Goal: Task Accomplishment & Management: Use online tool/utility

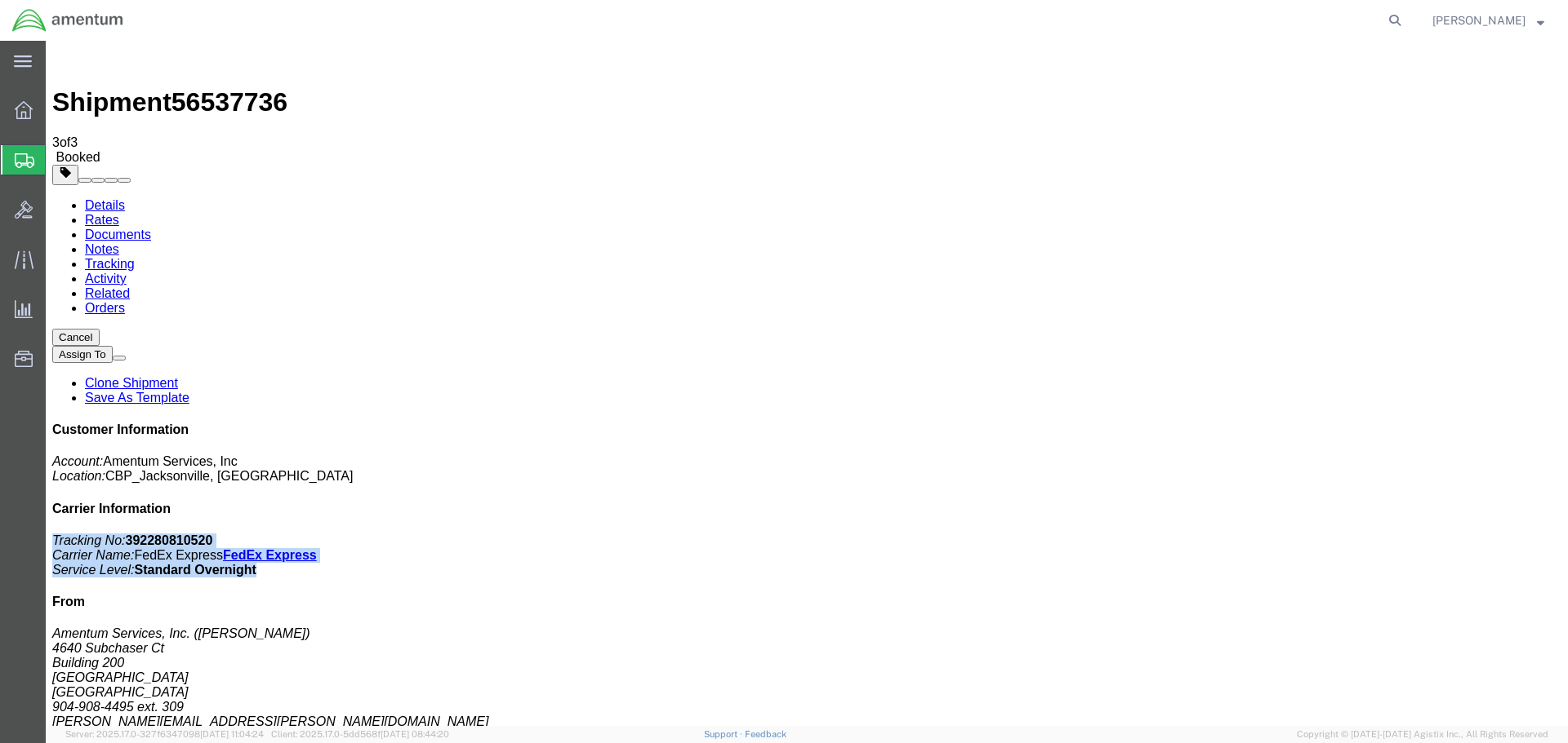
click div "Customer Information Account: Amentum Services, Inc Location: CBP_Jacksonville,…"
click icon "Tracking No:"
click at [0, 0] on span "Shipment Manager" at bounding box center [0, 0] width 0 height 0
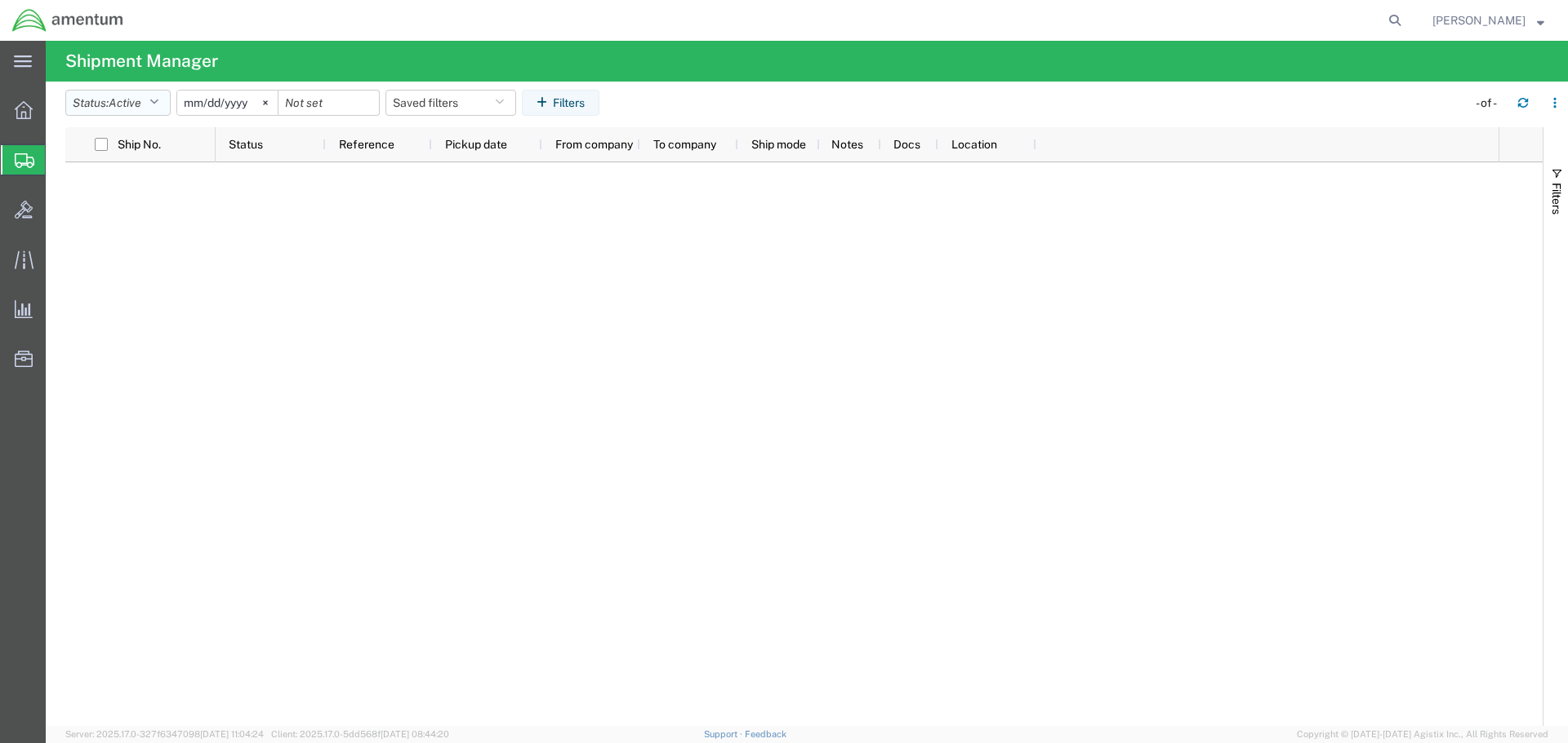
click at [136, 98] on span "Active" at bounding box center [125, 103] width 33 height 13
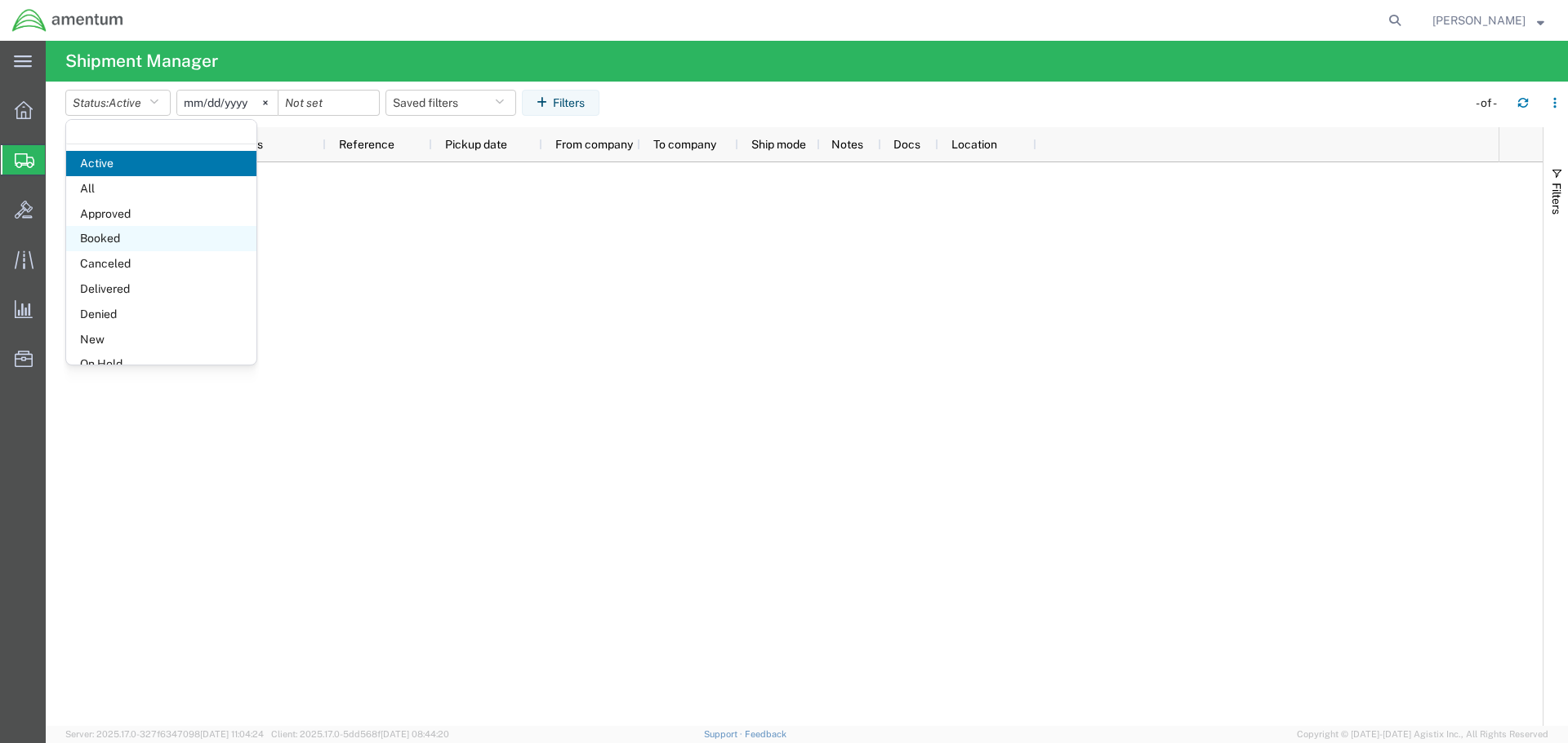
click at [98, 236] on span "Booked" at bounding box center [161, 239] width 190 height 26
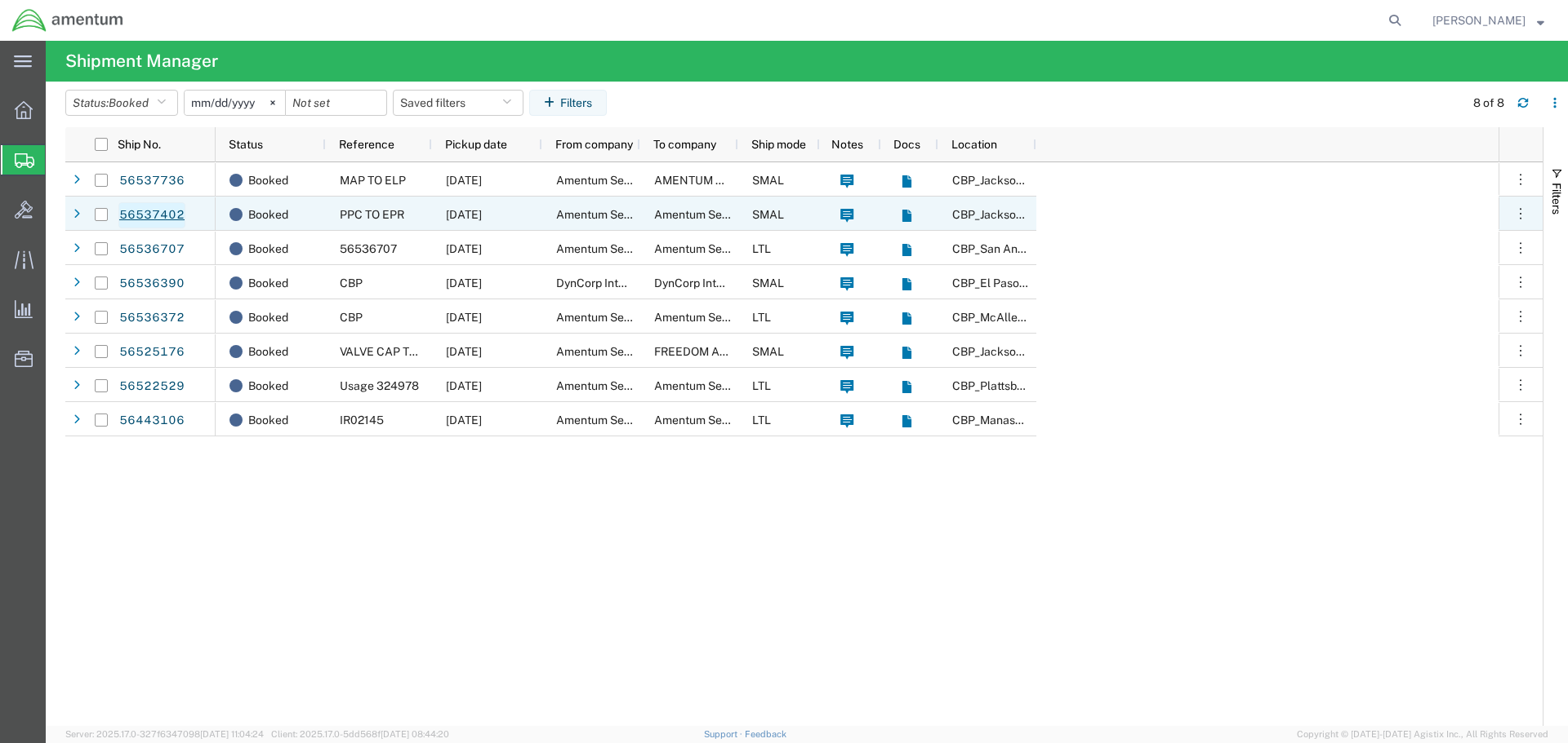
click at [137, 214] on link "56537402" at bounding box center [151, 215] width 67 height 27
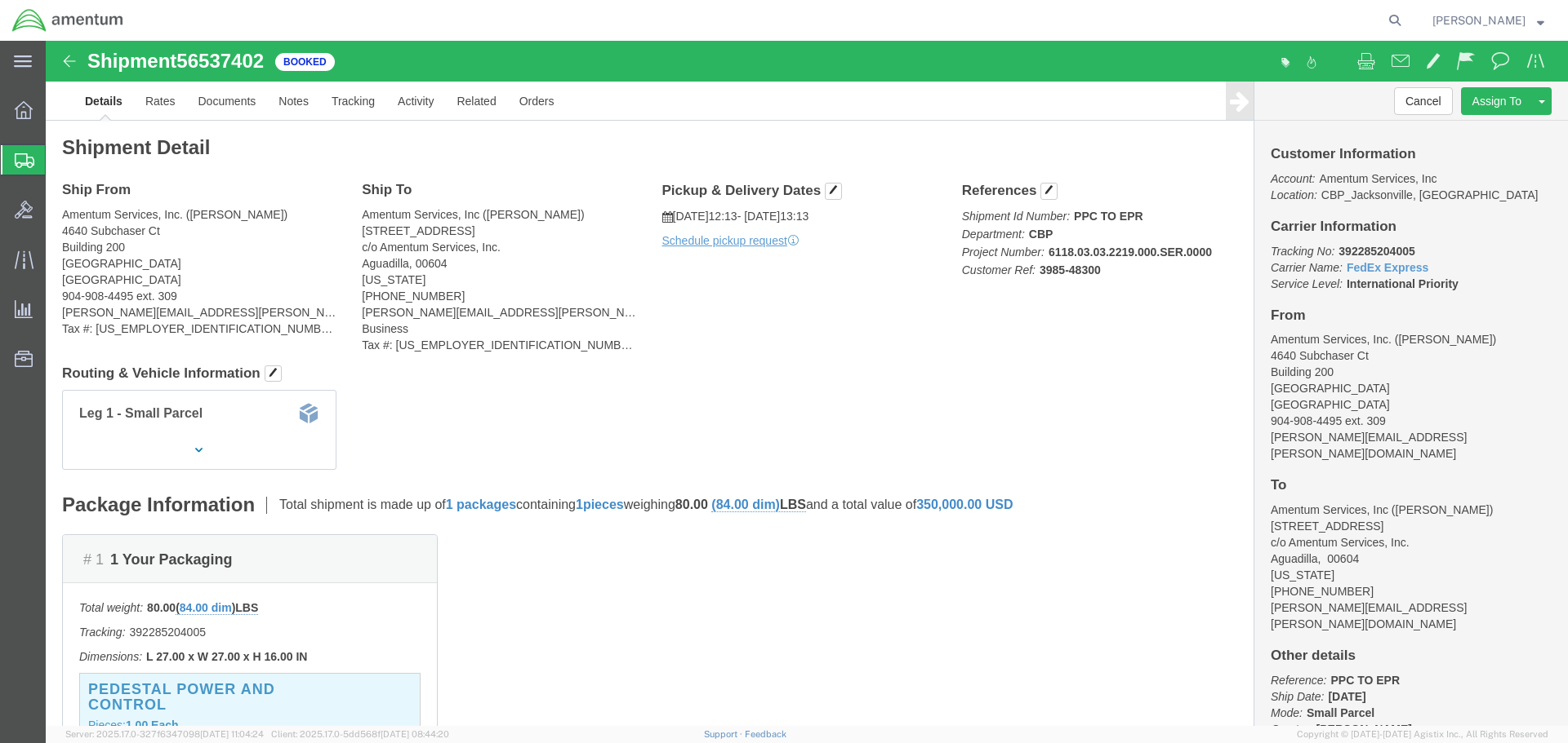
click p "Tracking No: 392285204005 Carrier Name: FedEx Express FedEx Express Service Lev…"
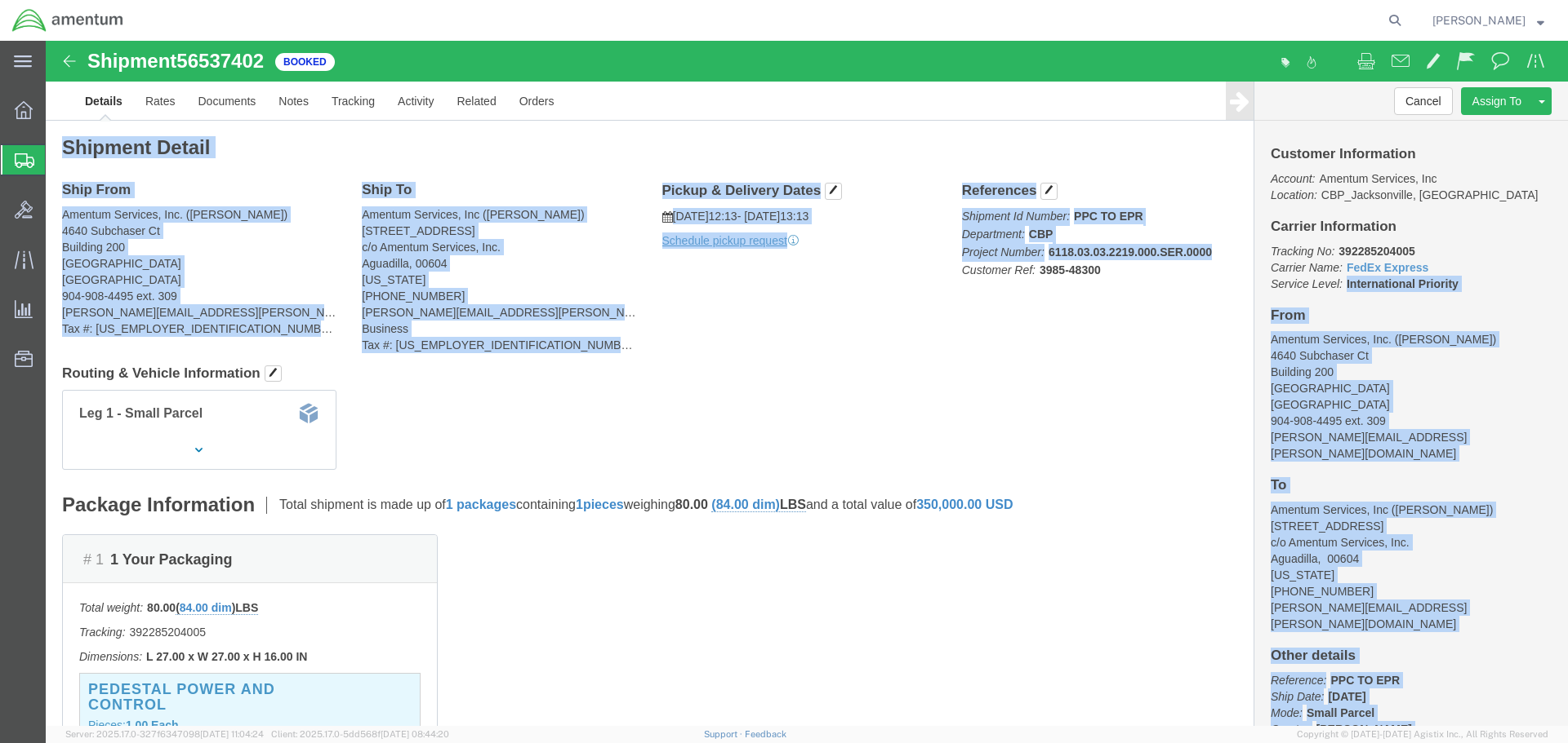
drag, startPoint x: 1412, startPoint y: 245, endPoint x: 1188, endPoint y: 207, distance: 227.2
click form "Shipment 56537402 Booked Details Rates Documents Notes Tracking Activity Relate…"
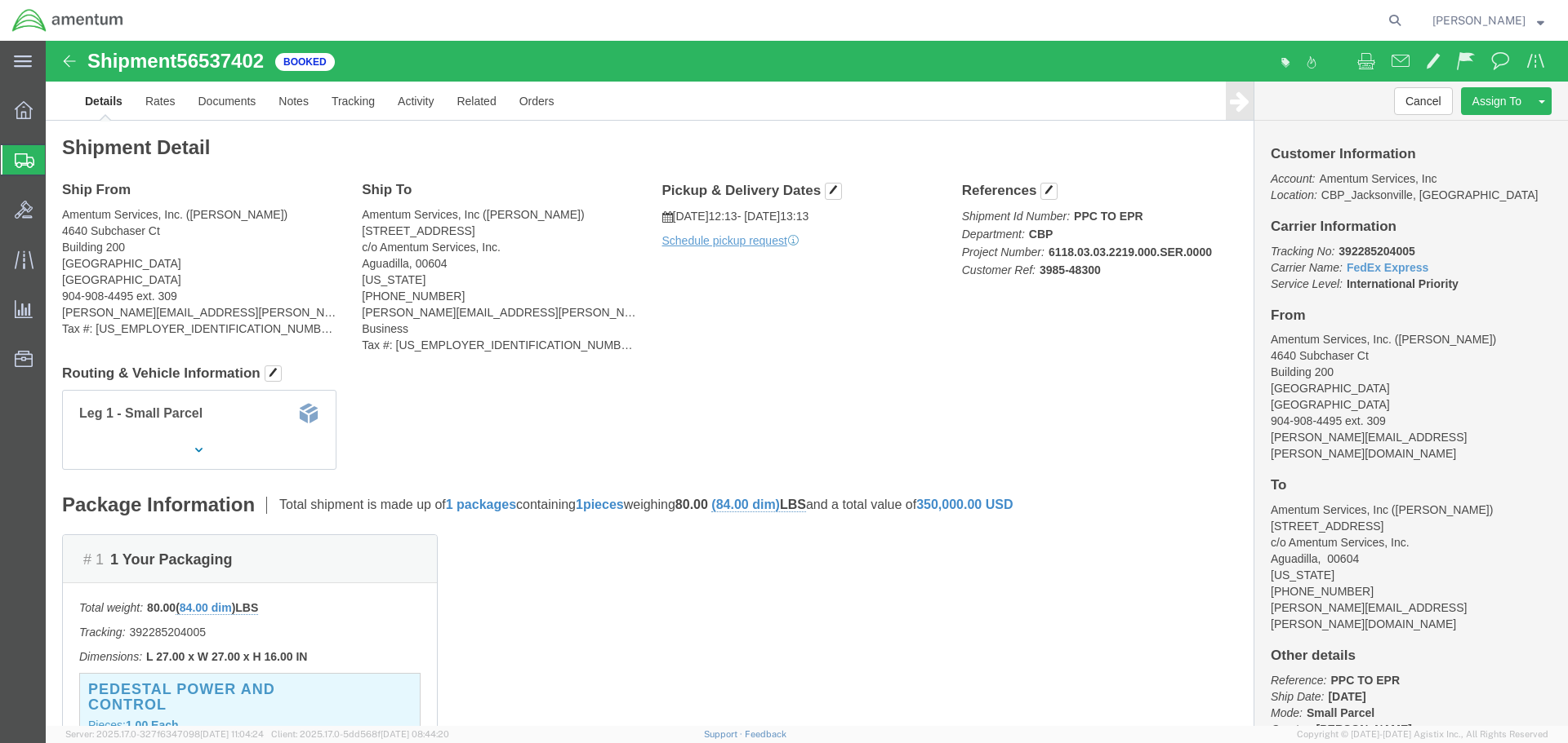
click icon "Tracking No:"
drag, startPoint x: 1404, startPoint y: 243, endPoint x: 1210, endPoint y: 213, distance: 196.3
click div "Customer Information Account: Amentum Services, Inc Location: CBP_Jacksonville,…"
copy p "Tracking No: 392285204005 Carrier Name: FedEx Express FedEx Express Service Lev…"
click link "Documents"
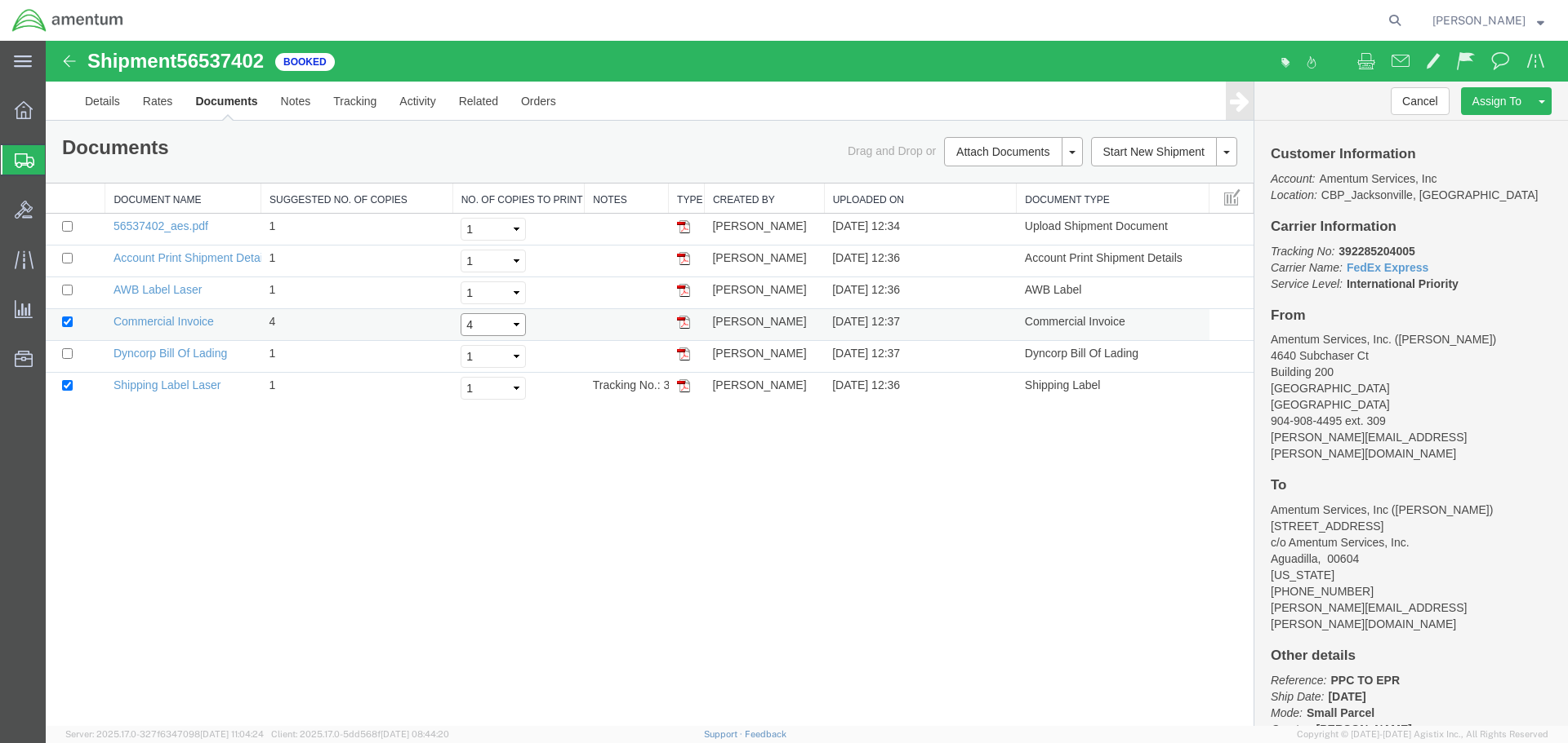
click at [479, 326] on select "Select 1 2 3 4 5" at bounding box center [493, 325] width 65 height 23
select select "1"
click at [460, 314] on select "Select 1 2 3 4 5" at bounding box center [493, 325] width 65 height 23
click at [998, 184] on link "Print Documents" at bounding box center [1011, 180] width 142 height 25
click at [185, 524] on div "Shipment 56537402 6 of 6 Booked Details Rates Documents Notes Tracking Activity…" at bounding box center [806, 384] width 1522 height 686
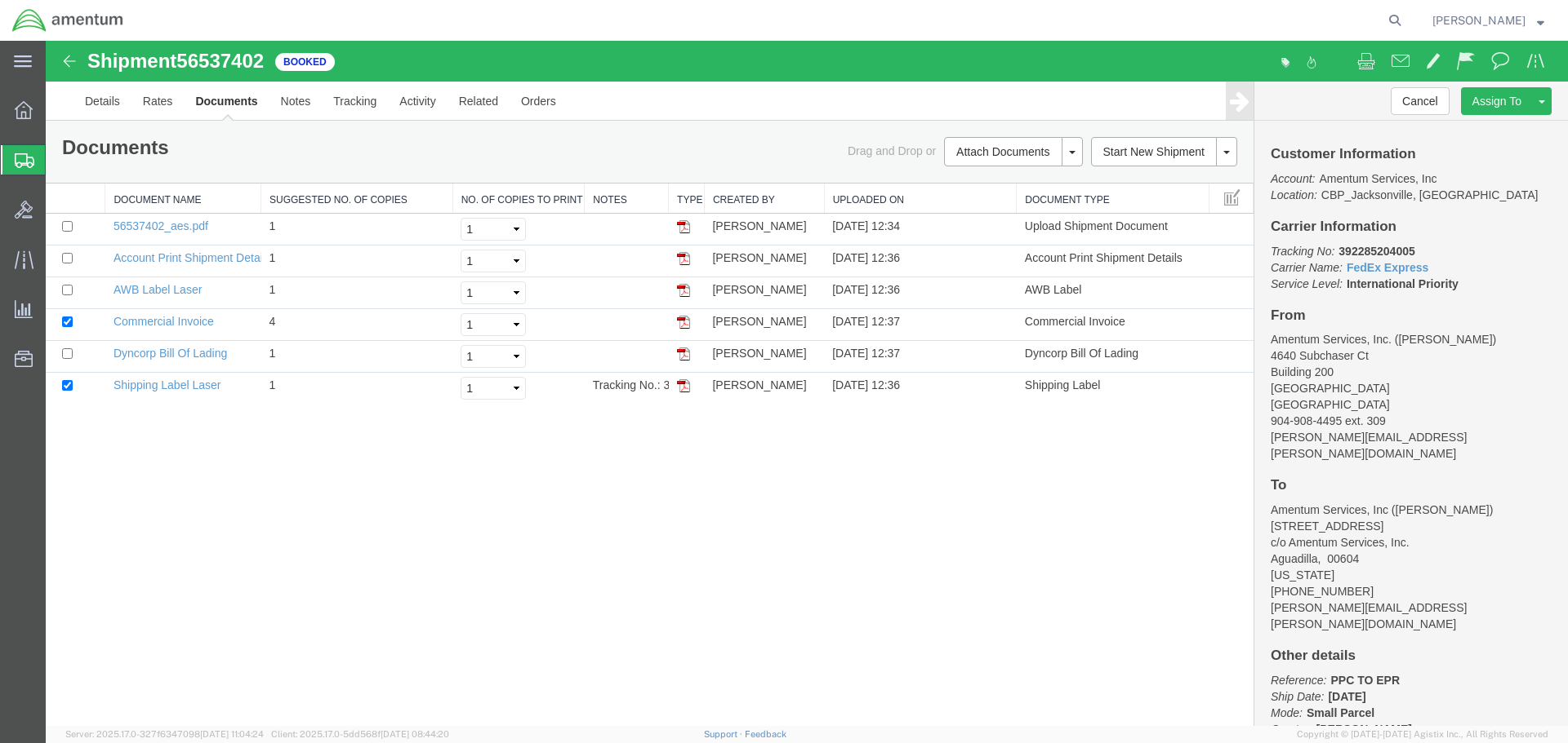
click at [1408, 21] on form at bounding box center [1395, 21] width 27 height 41
click at [1406, 20] on icon at bounding box center [1394, 20] width 23 height 23
type input "56539026"
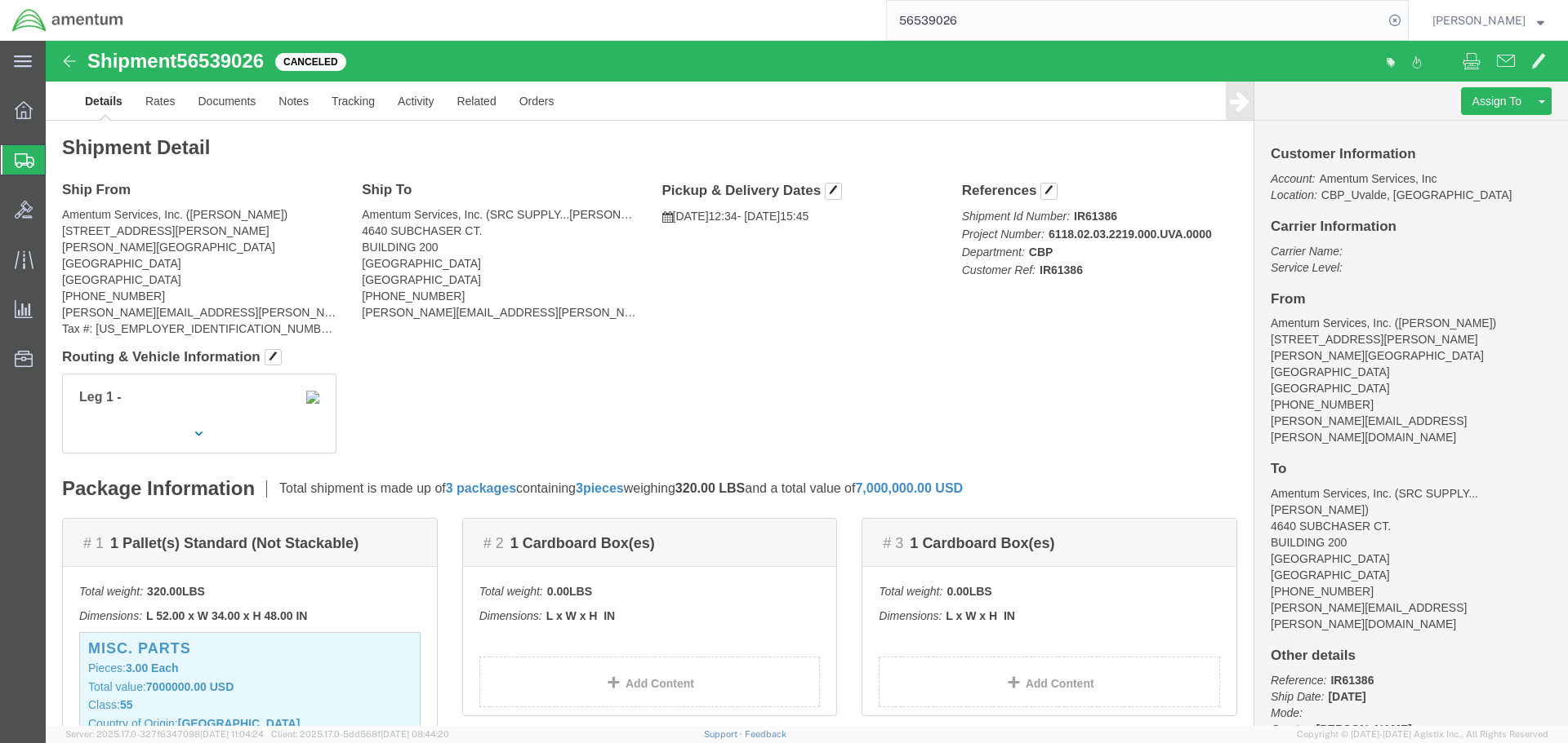
scroll to position [245, 0]
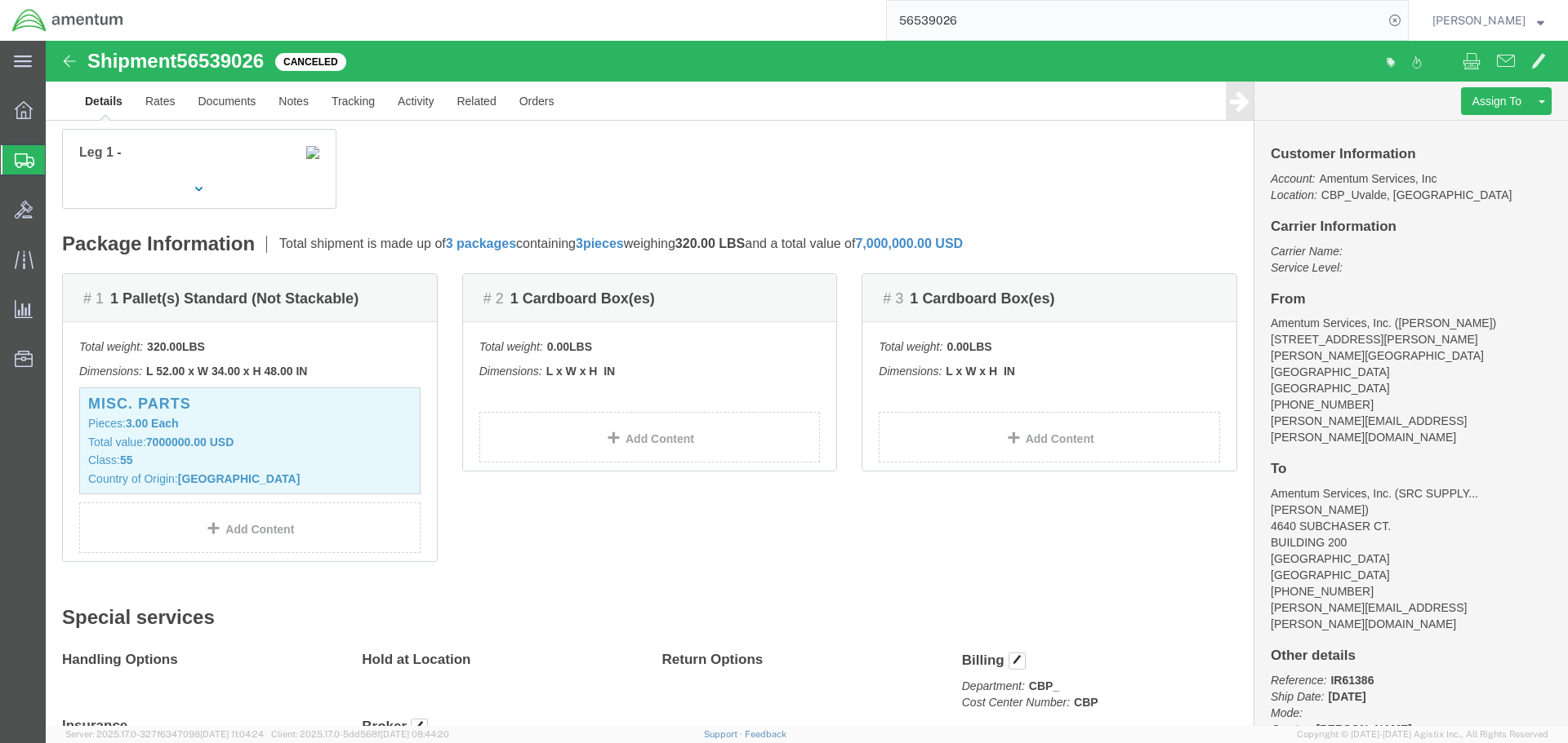
click div "Leg 1 -"
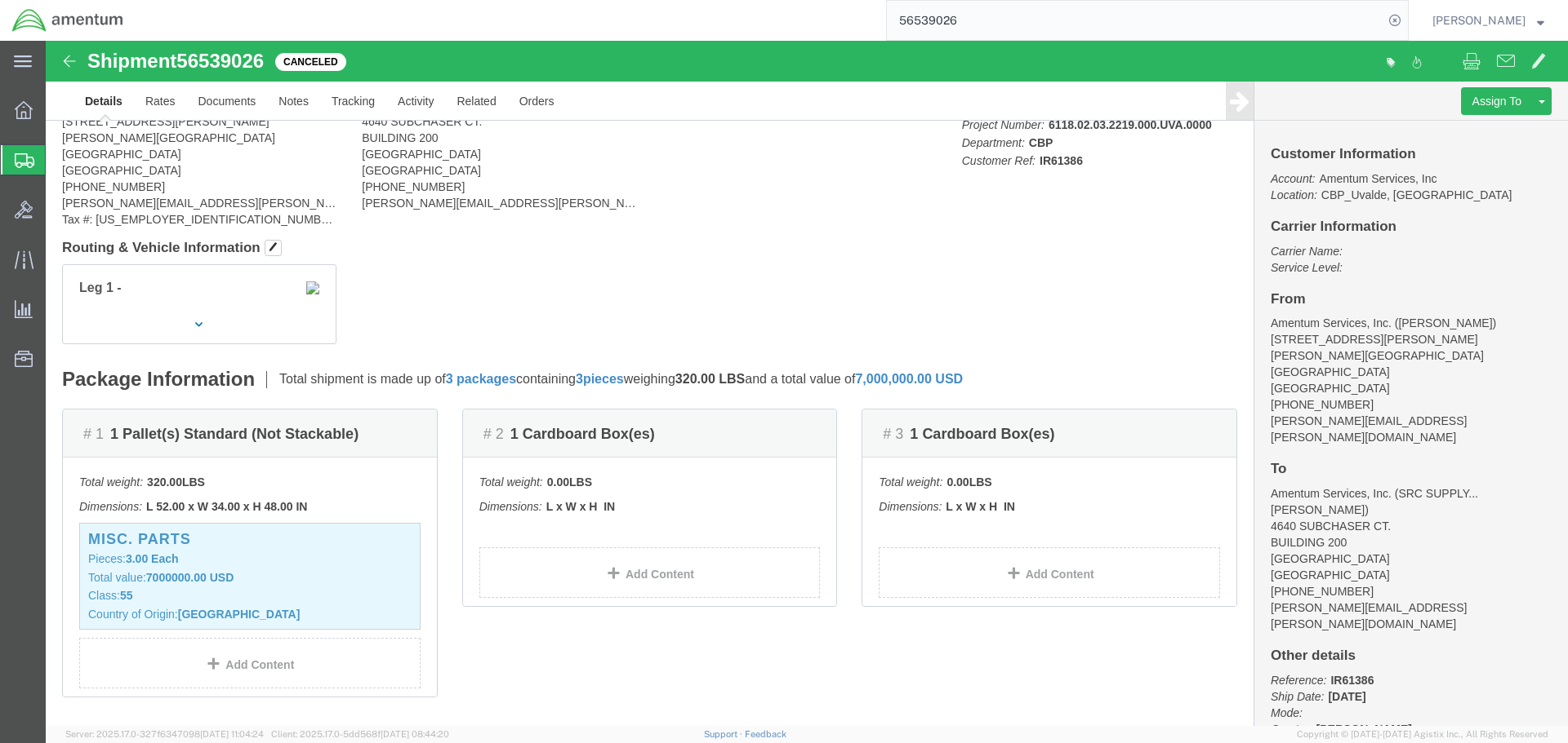
scroll to position [0, 0]
